Goal: Task Accomplishment & Management: Manage account settings

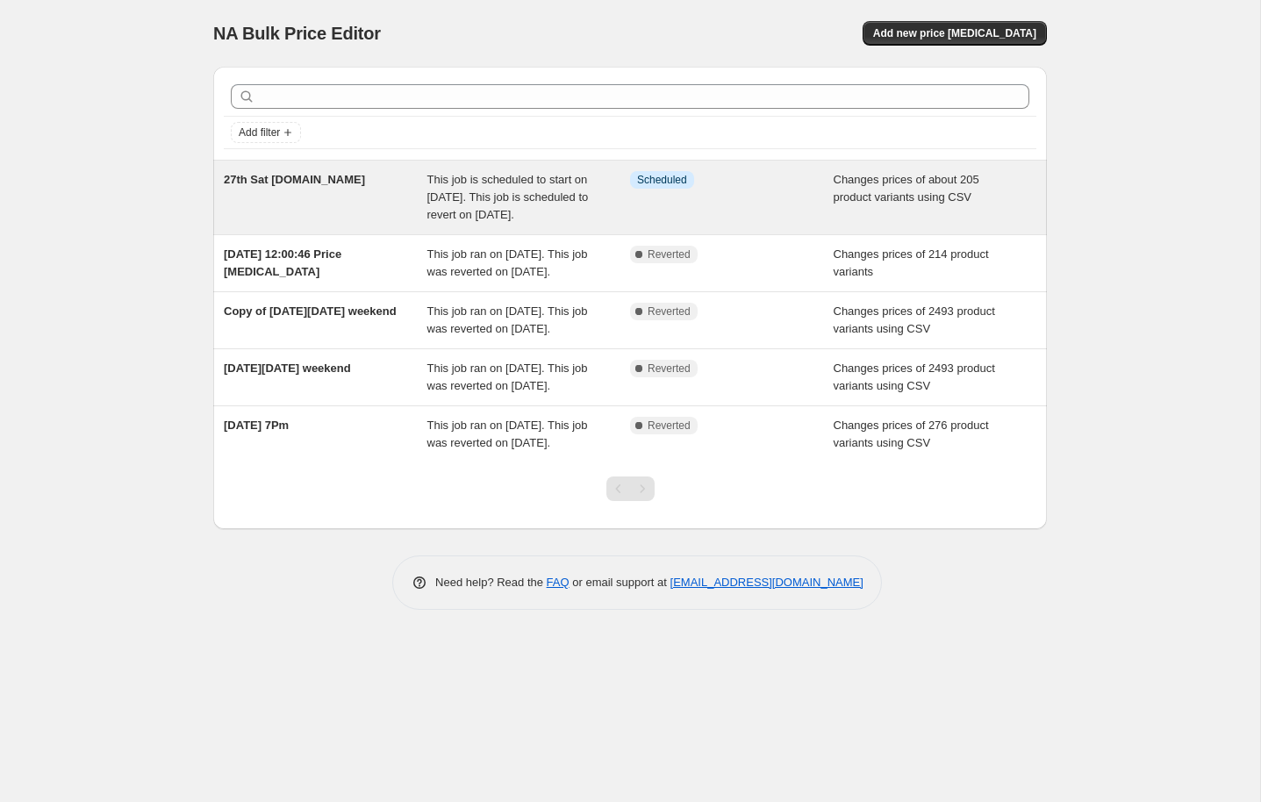
click at [442, 186] on span "This job is scheduled to start on [DATE]. This job is scheduled to revert on [D…" at bounding box center [508, 197] width 162 height 48
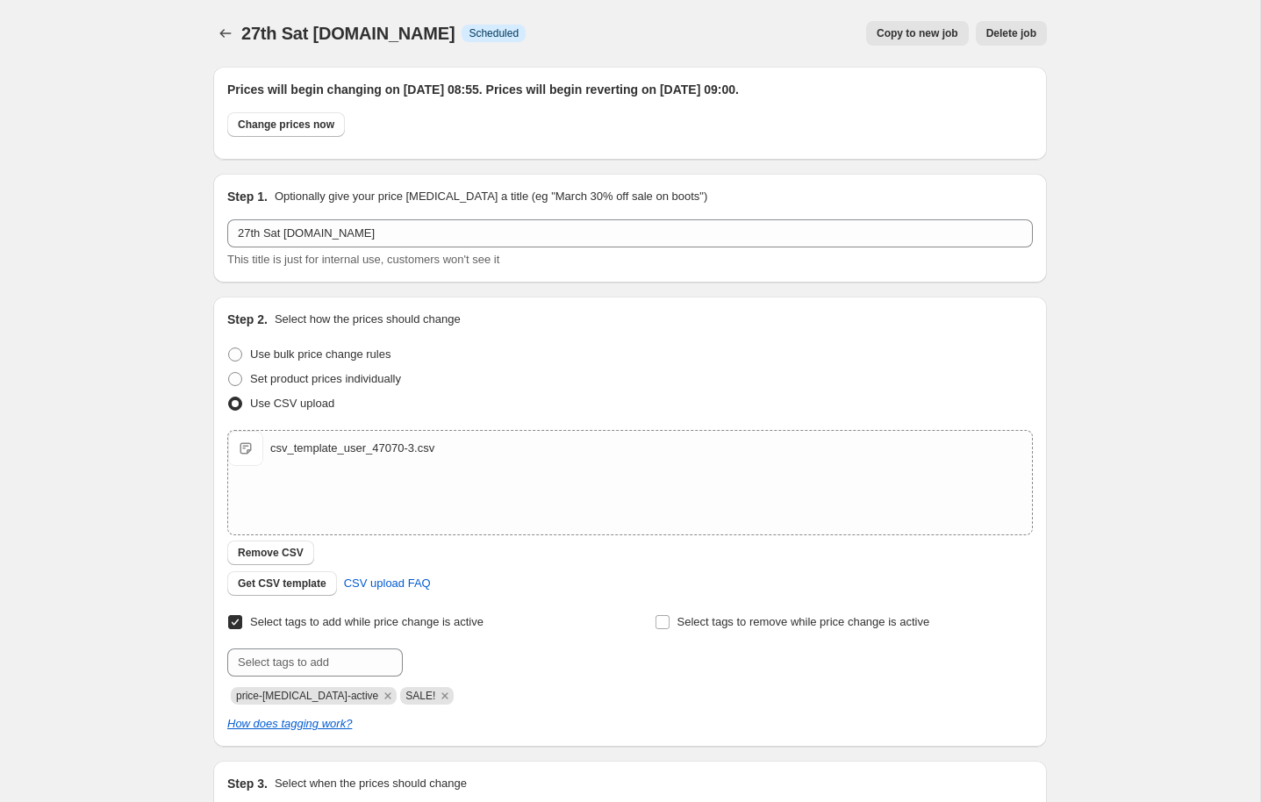
scroll to position [64, 0]
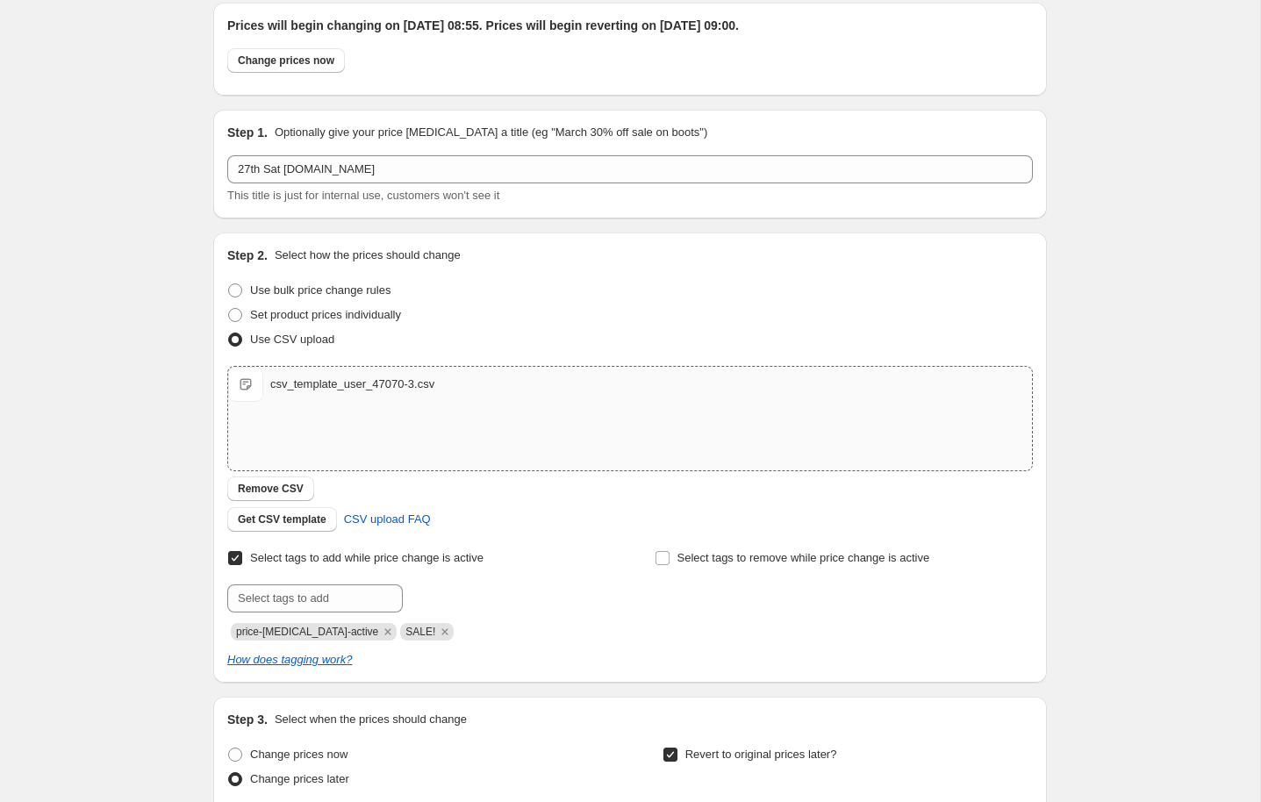
click at [323, 382] on div "csv_template_user_47070-3.csv" at bounding box center [352, 385] width 164 height 18
type input "C:\fakepath\csv_template_user_47070-3.csv"
click at [279, 482] on button "Remove CSV" at bounding box center [270, 489] width 87 height 25
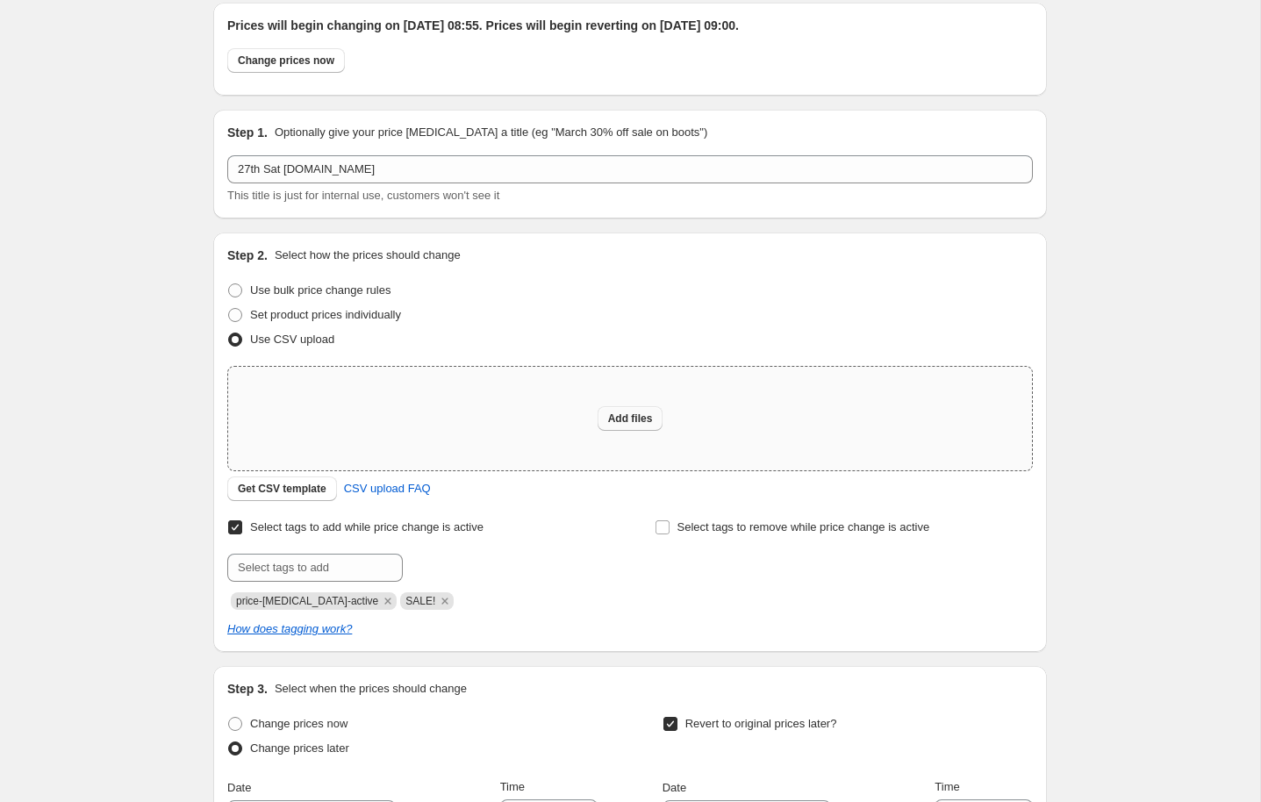
click at [631, 410] on button "Add files" at bounding box center [631, 418] width 66 height 25
type input "C:\fakepath\csv_template_user_47070-3.csv"
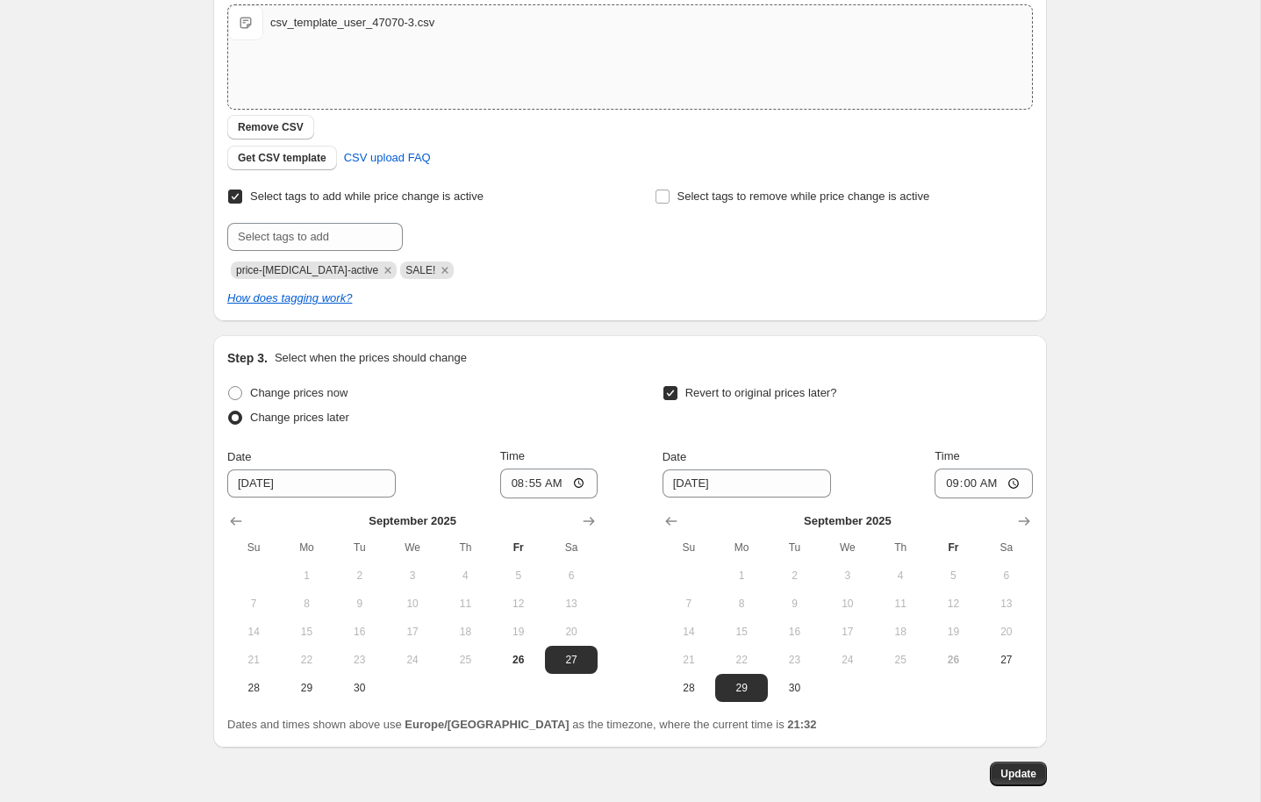
scroll to position [477, 0]
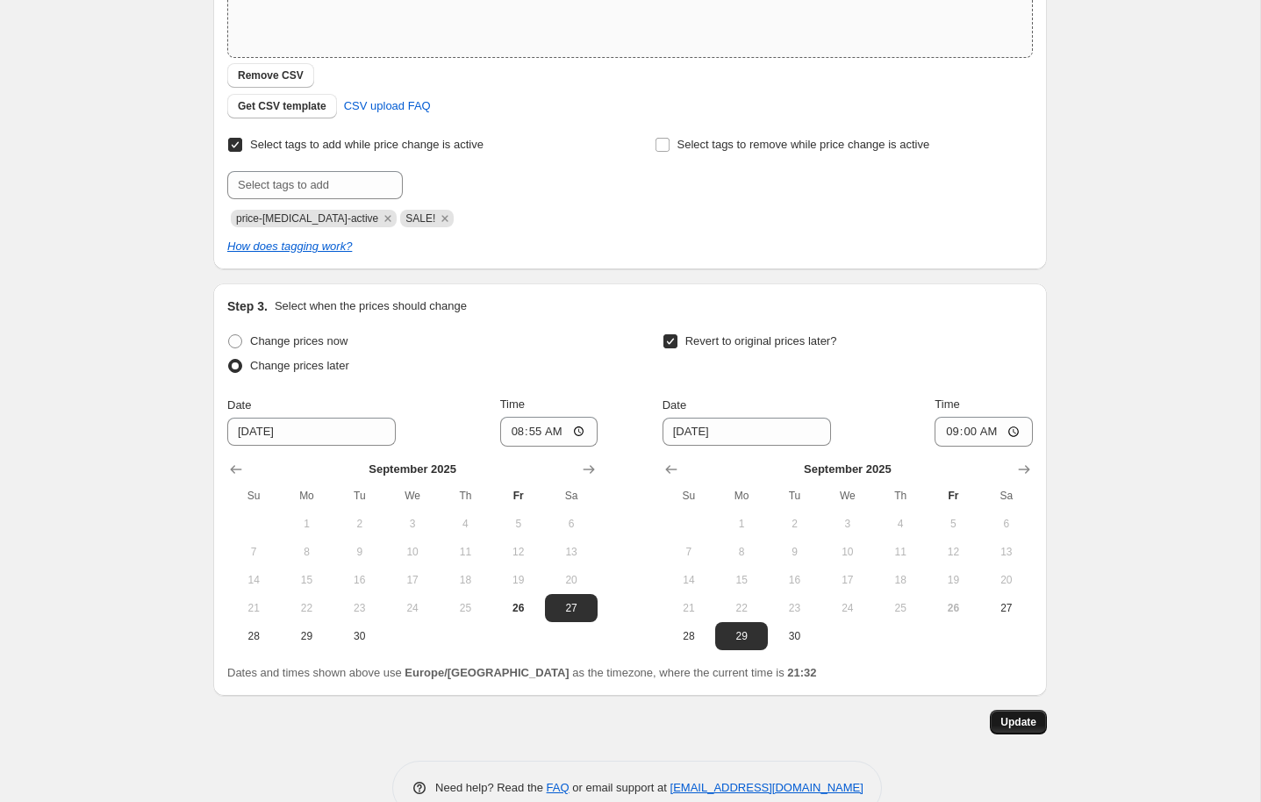
click at [1040, 728] on button "Update" at bounding box center [1018, 722] width 57 height 25
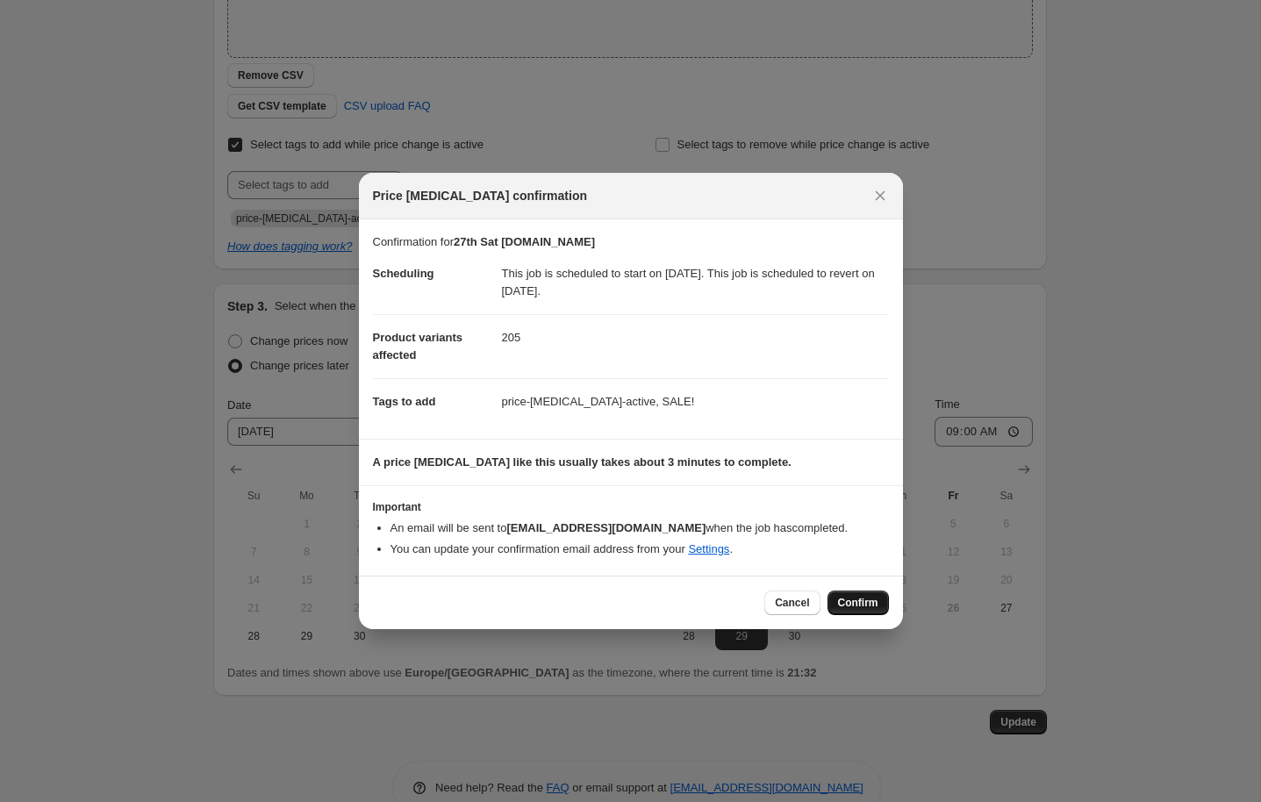
click at [846, 597] on button "Confirm" at bounding box center [858, 603] width 61 height 25
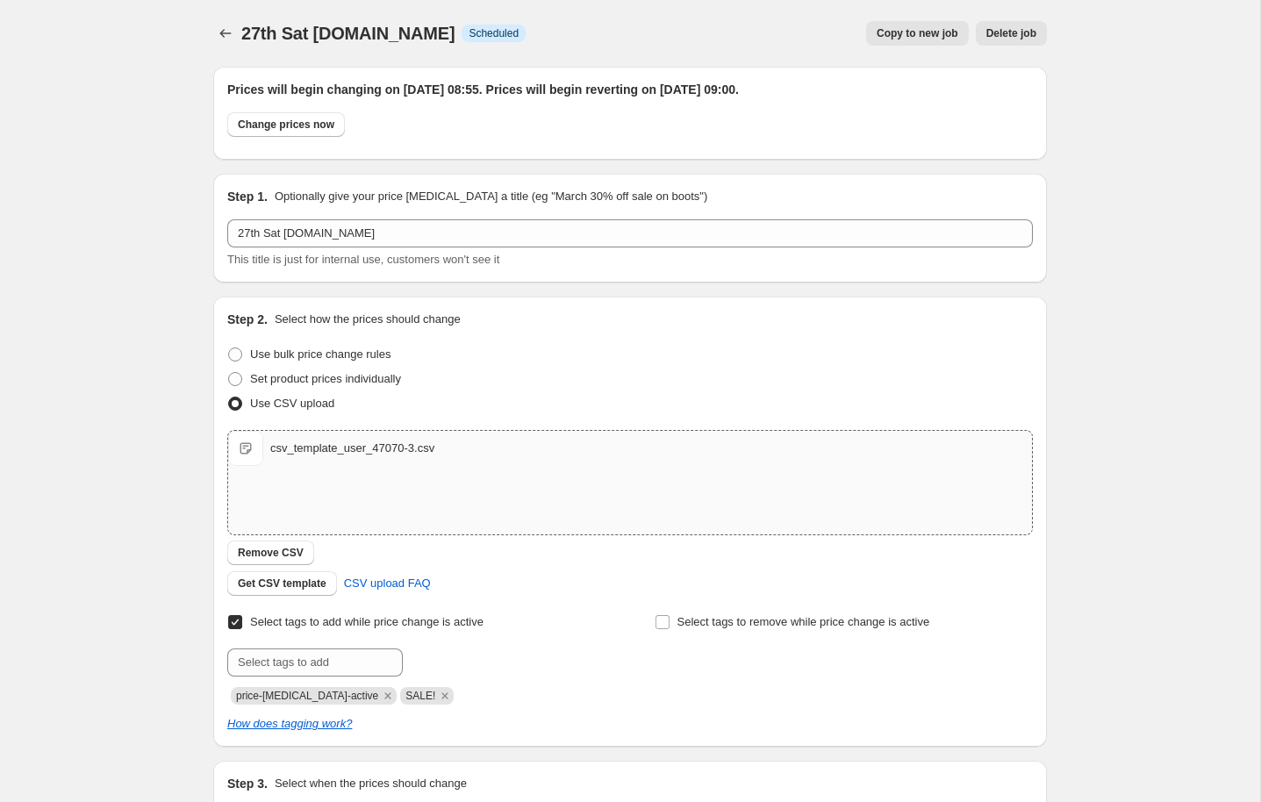
scroll to position [0, 0]
